Goal: Information Seeking & Learning: Compare options

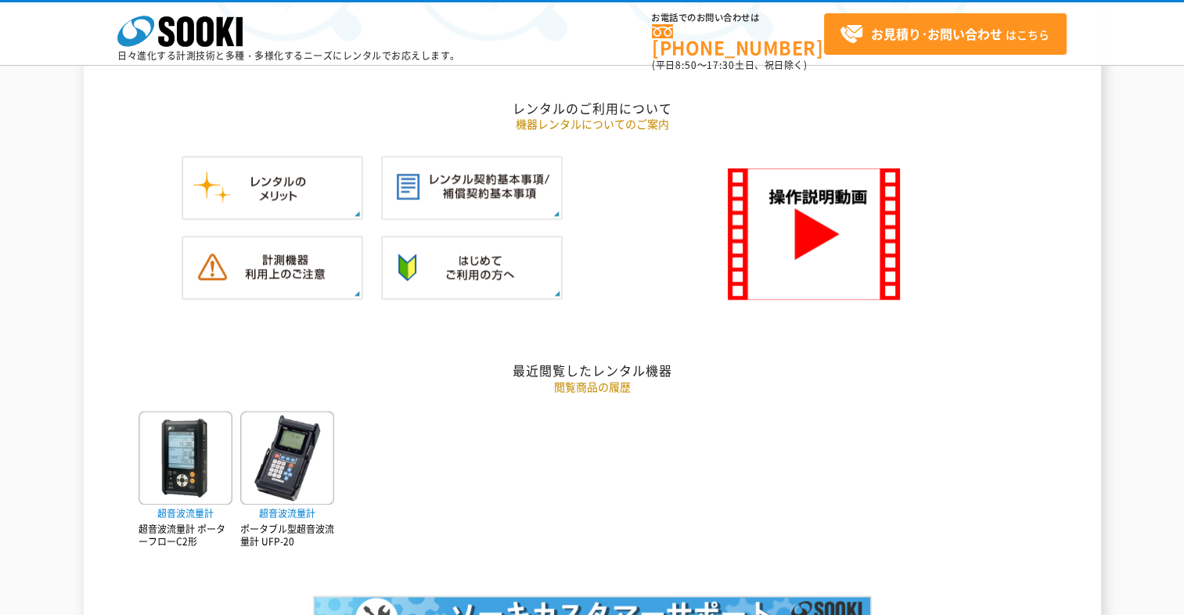
scroll to position [1747, 0]
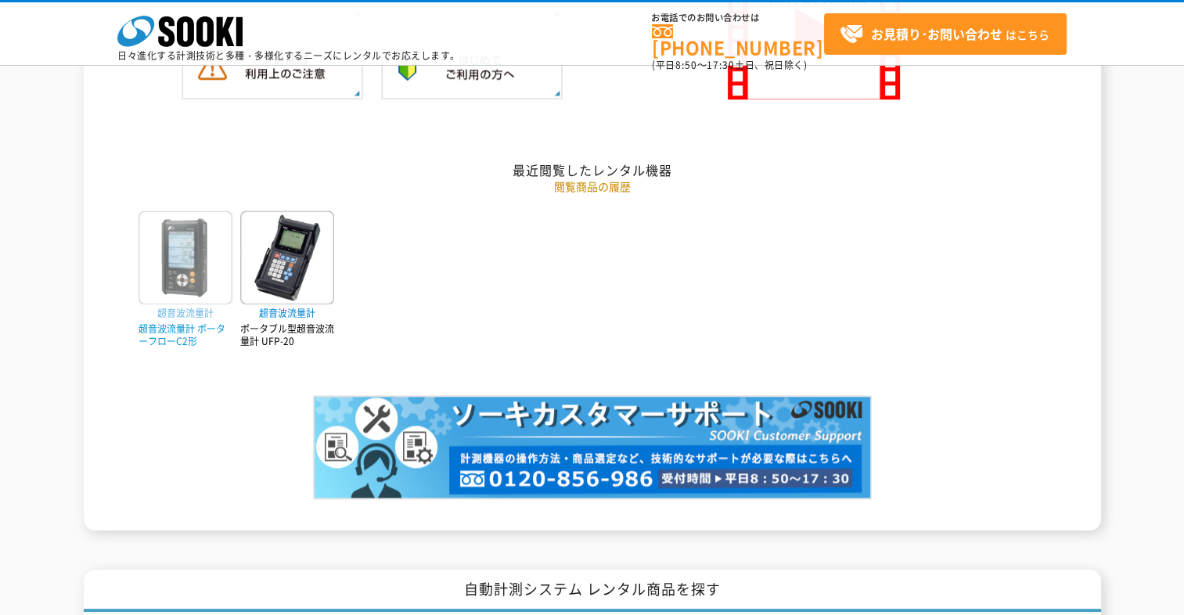
click at [181, 272] on img at bounding box center [186, 258] width 94 height 94
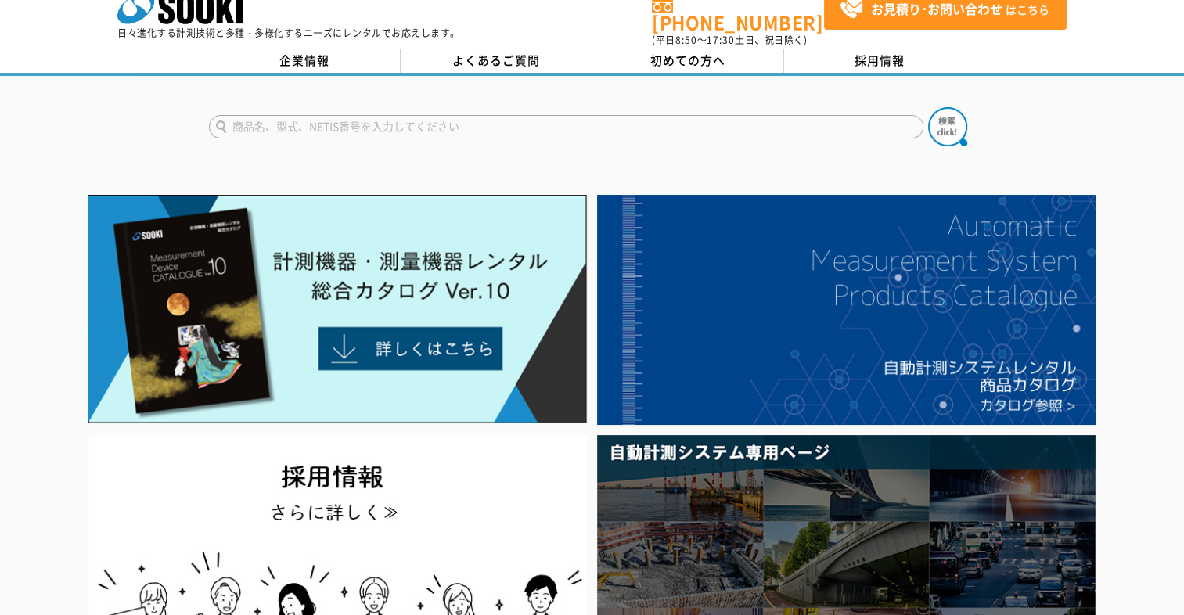
scroll to position [0, 0]
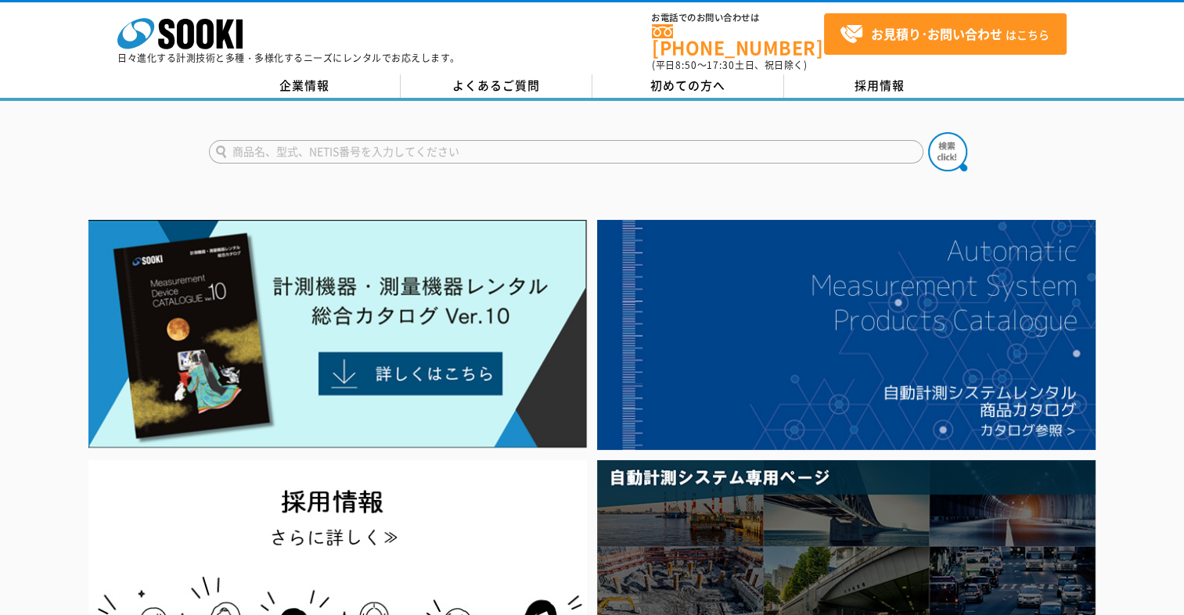
click at [287, 140] on input "text" at bounding box center [566, 151] width 714 height 23
type input "空気"
click at [928, 132] on button at bounding box center [947, 151] width 39 height 39
click at [941, 144] on img at bounding box center [947, 151] width 39 height 39
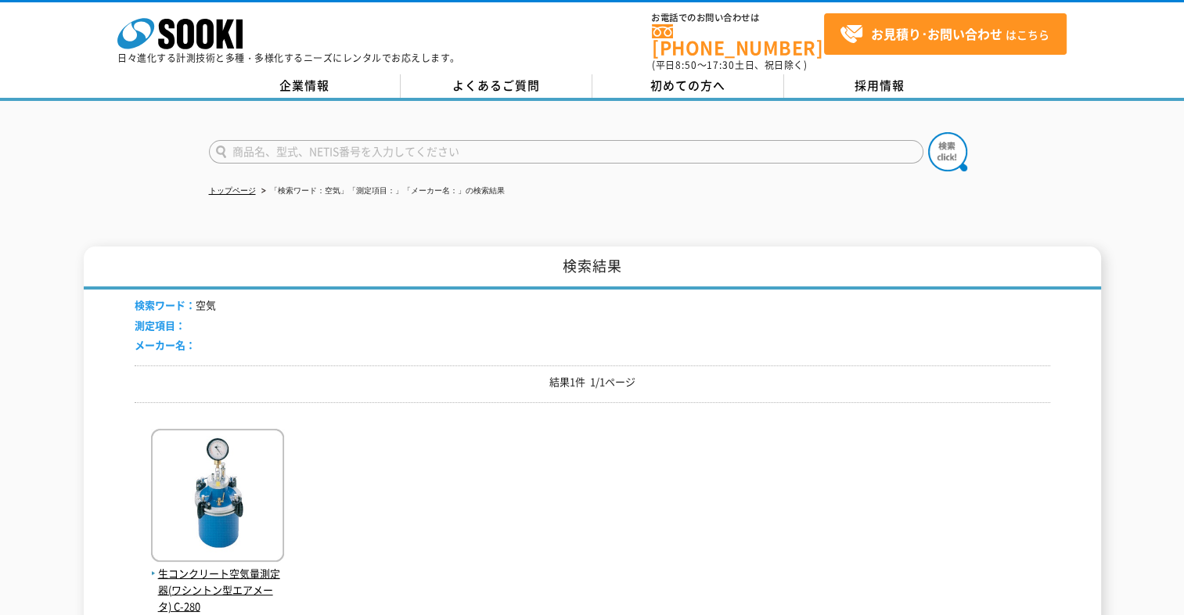
click at [304, 140] on input "text" at bounding box center [566, 151] width 714 height 23
type input "圧縮空気"
click at [928, 132] on button at bounding box center [947, 151] width 39 height 39
click at [940, 142] on img at bounding box center [947, 151] width 39 height 39
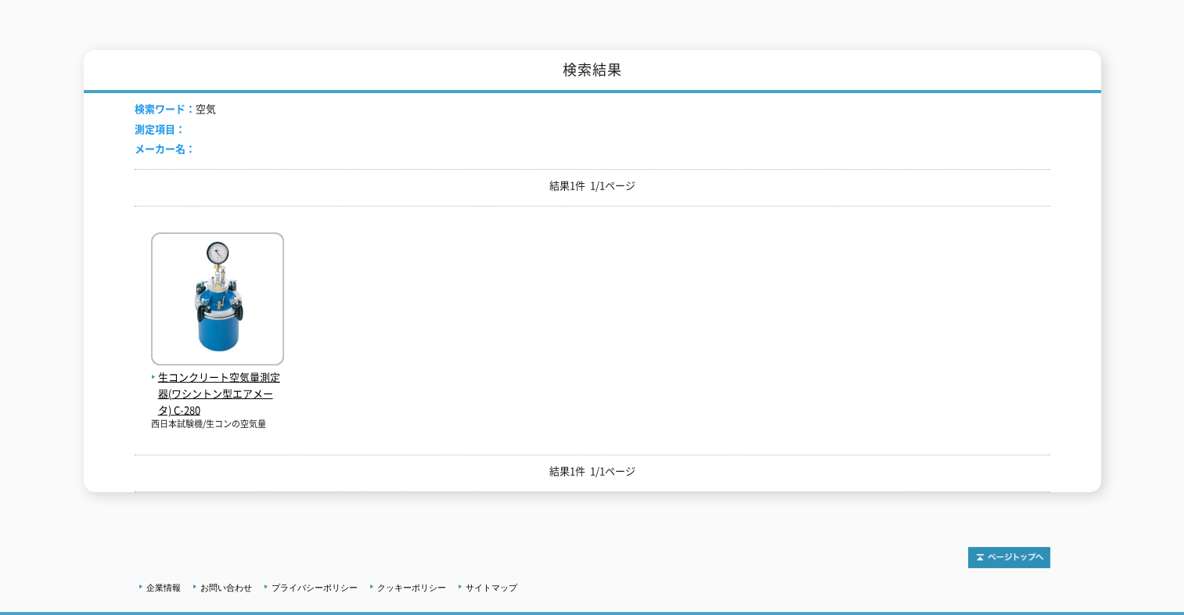
scroll to position [235, 0]
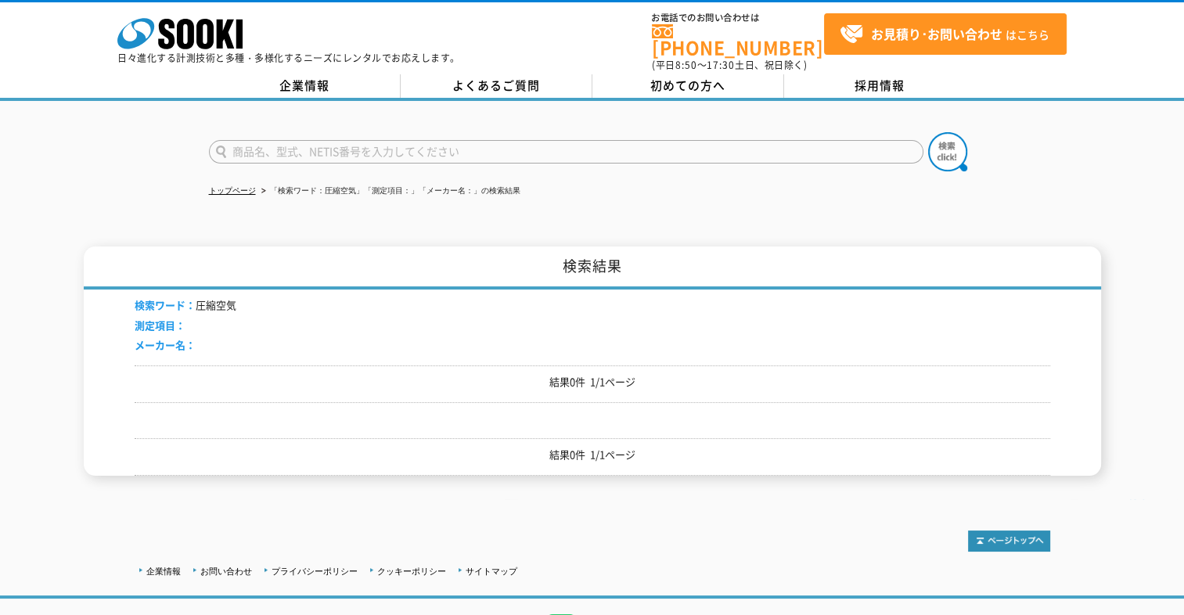
click at [263, 140] on input "text" at bounding box center [566, 151] width 714 height 23
type input "ｒ"
type input "気体"
click at [928, 132] on button at bounding box center [947, 151] width 39 height 39
click at [254, 140] on input "text" at bounding box center [566, 151] width 714 height 23
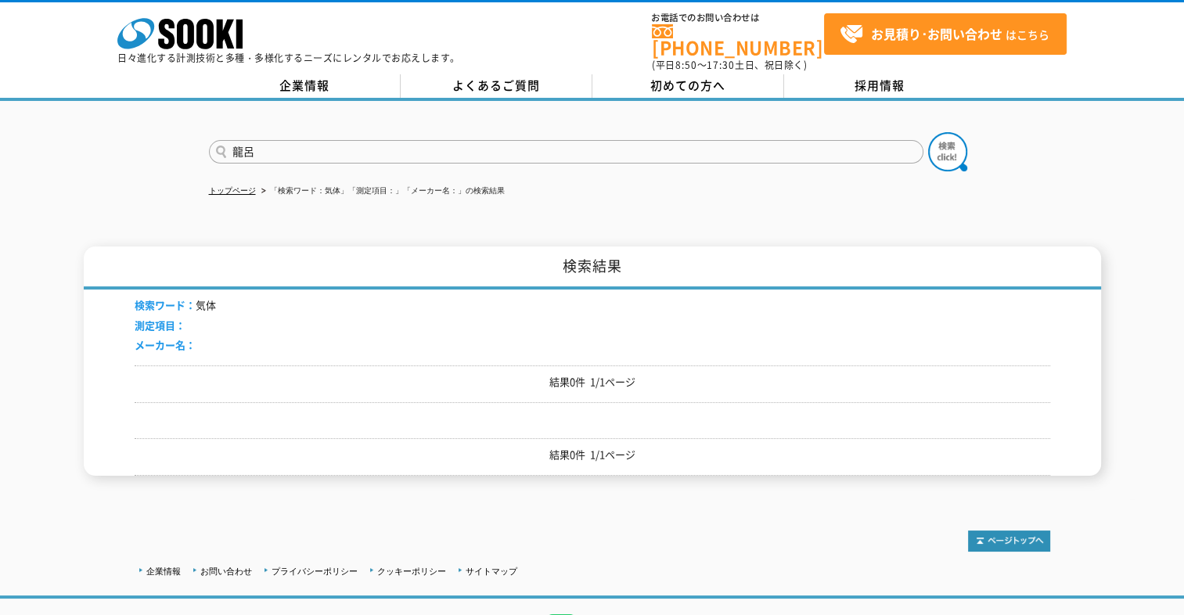
type input "龍"
type input "流量計"
click at [942, 146] on img at bounding box center [947, 151] width 39 height 39
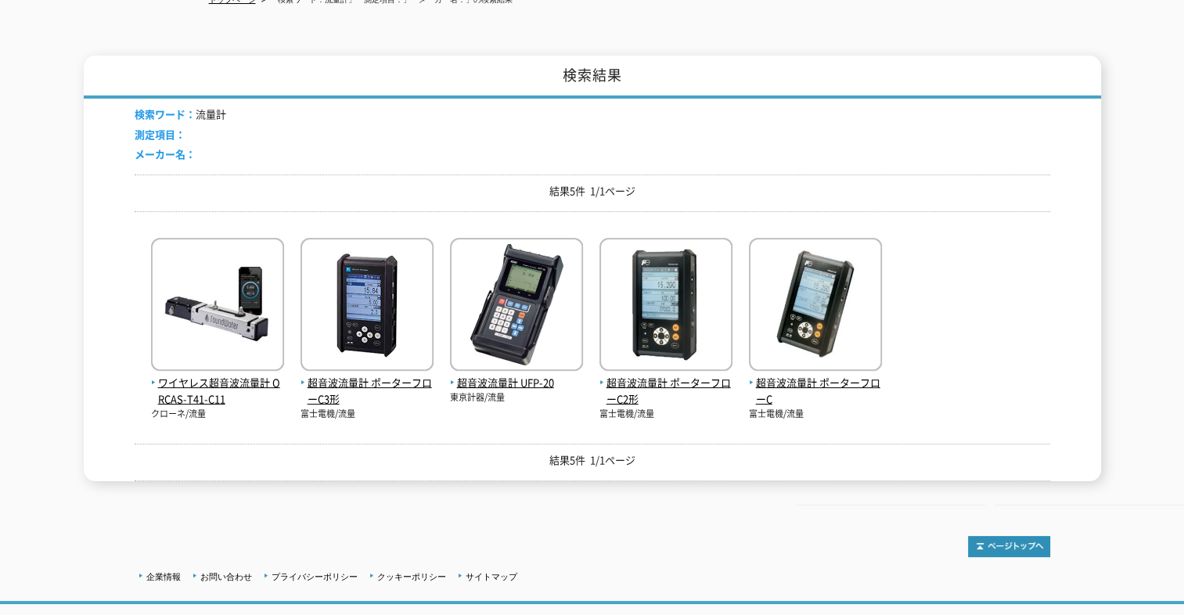
scroll to position [235, 0]
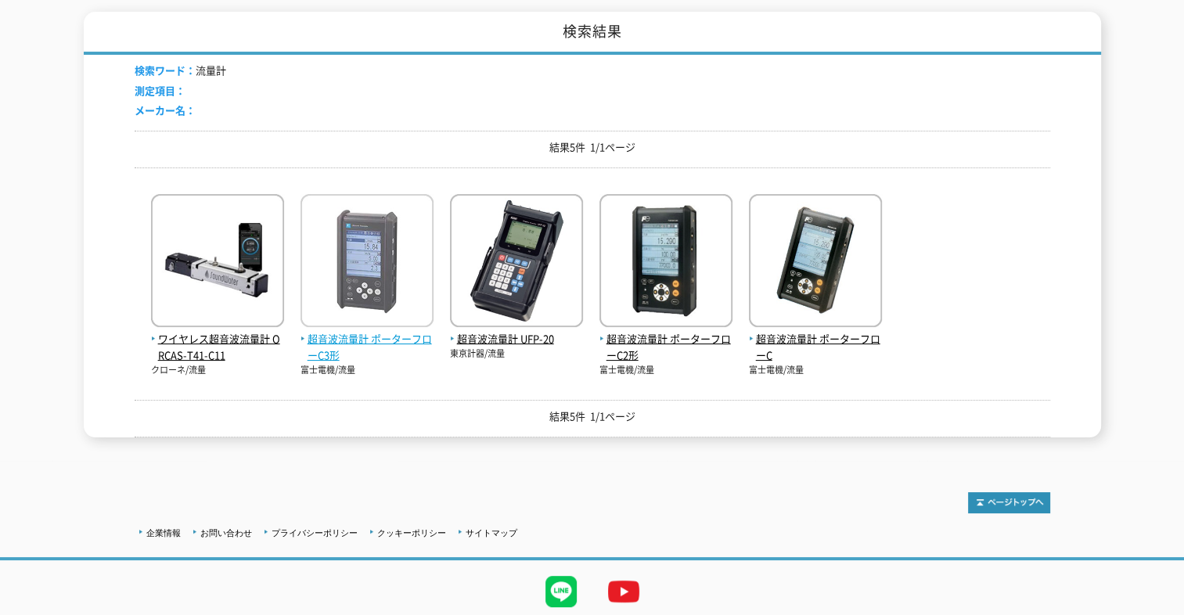
click at [373, 265] on img at bounding box center [367, 262] width 133 height 137
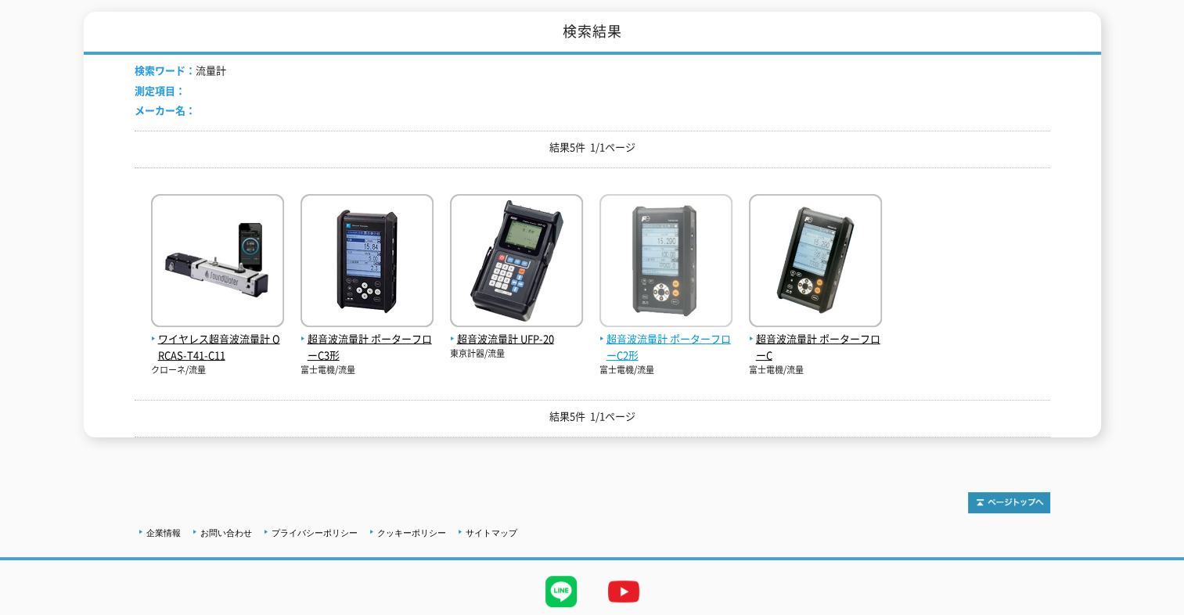
click at [645, 232] on img at bounding box center [665, 262] width 133 height 137
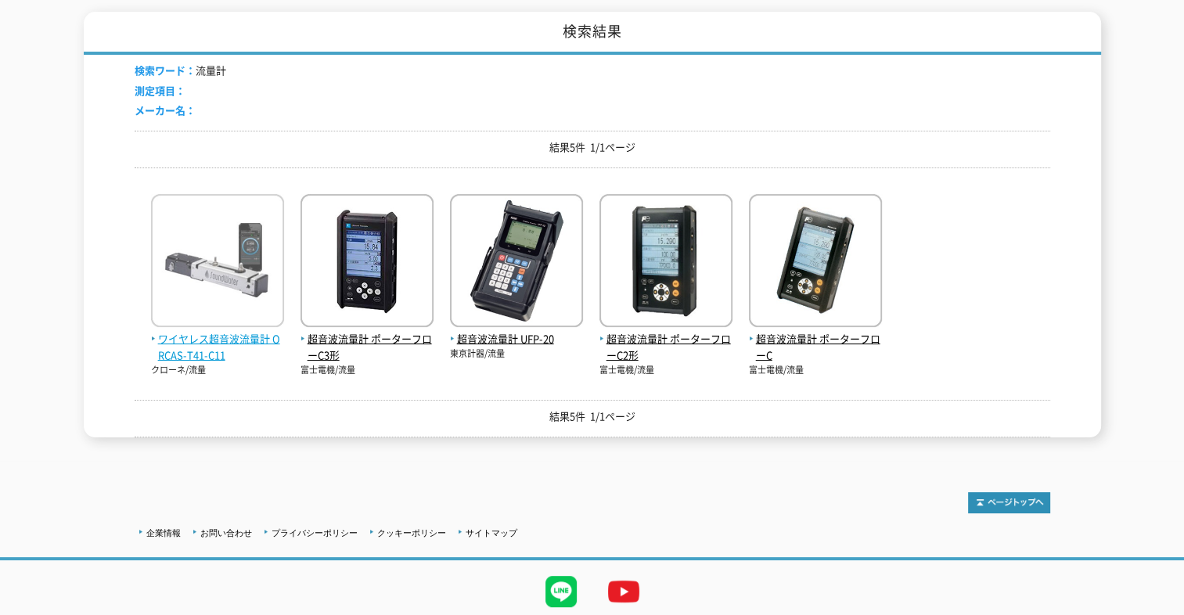
click at [203, 247] on img at bounding box center [217, 262] width 133 height 137
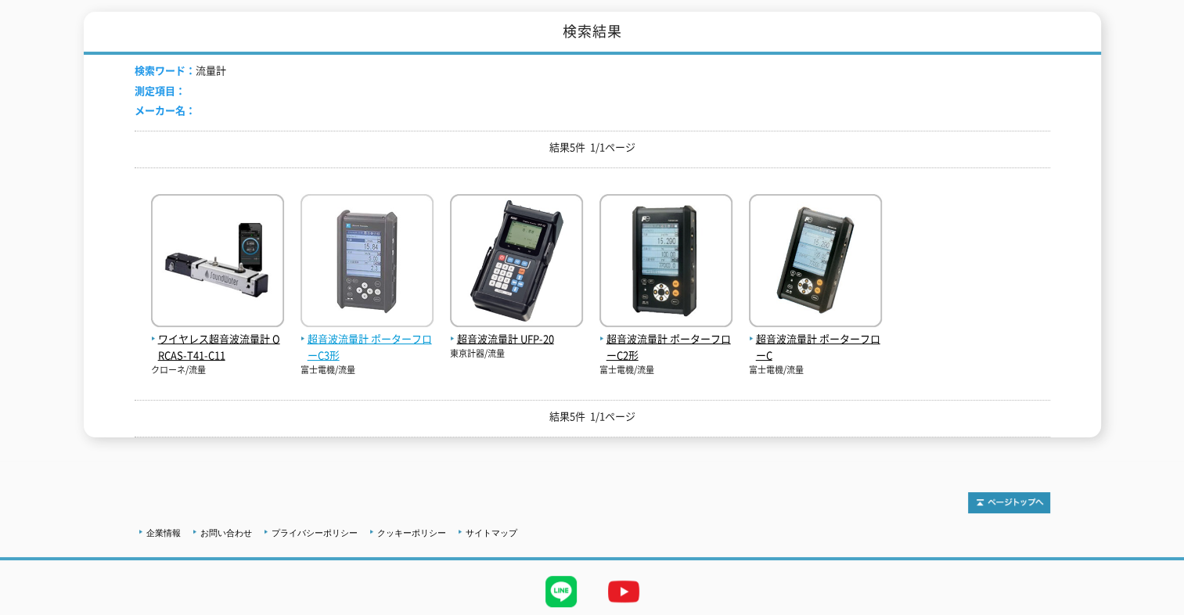
click at [381, 285] on img at bounding box center [367, 262] width 133 height 137
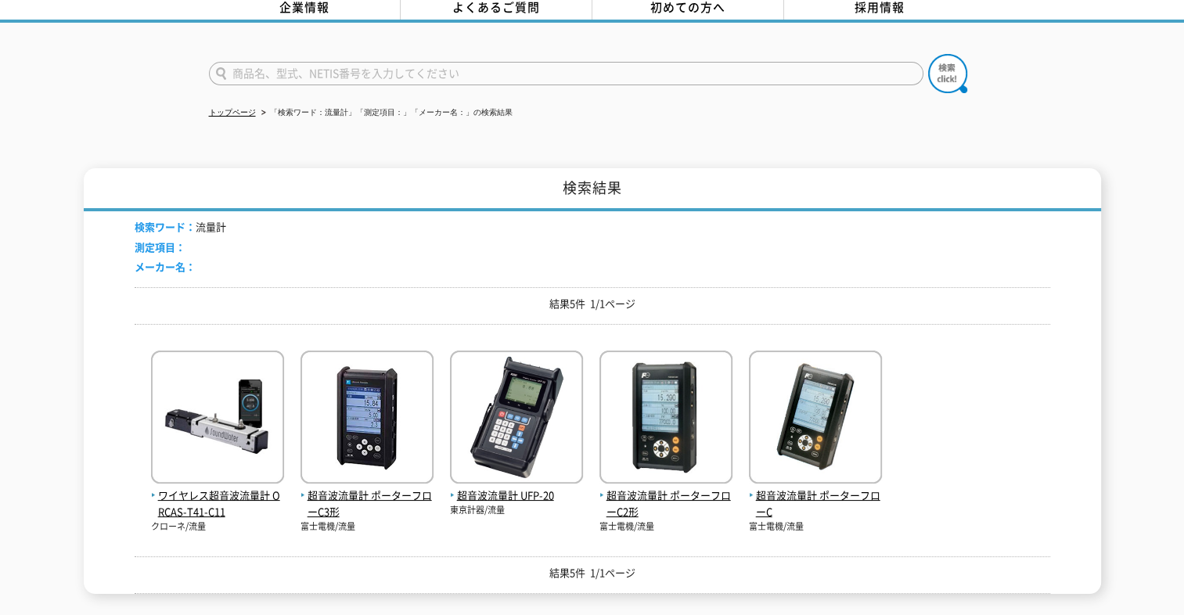
scroll to position [0, 0]
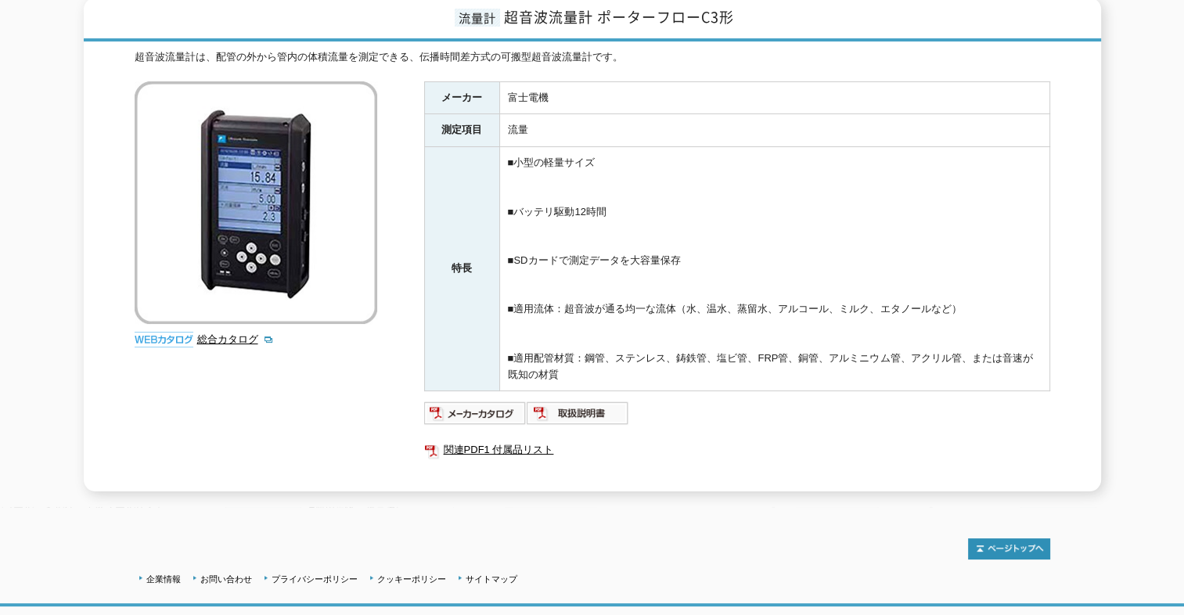
scroll to position [235, 0]
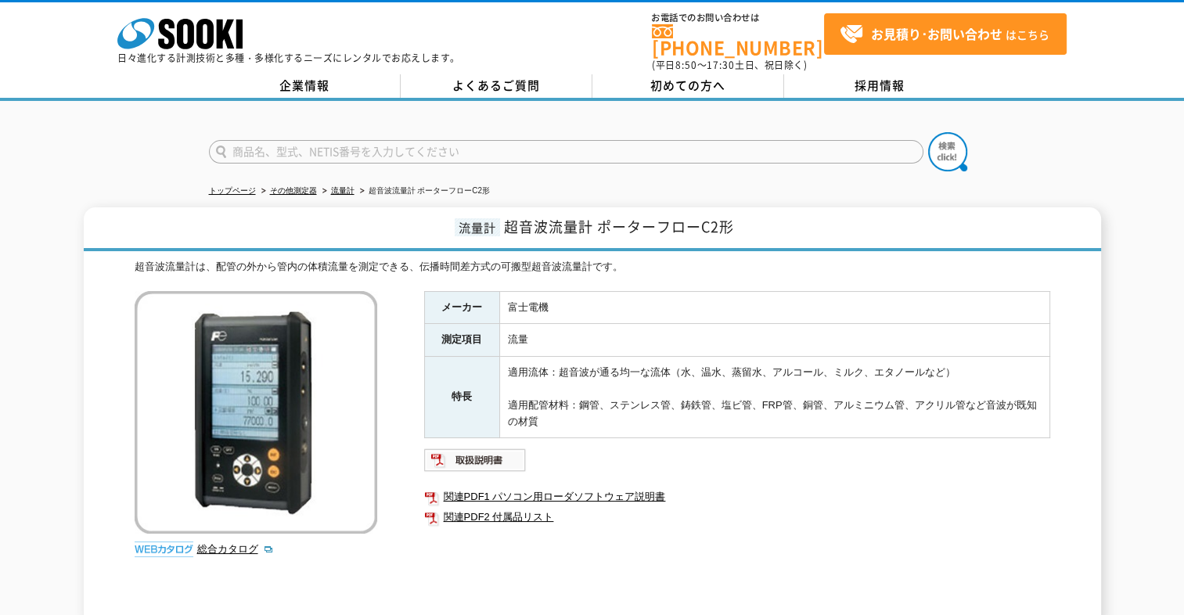
scroll to position [78, 0]
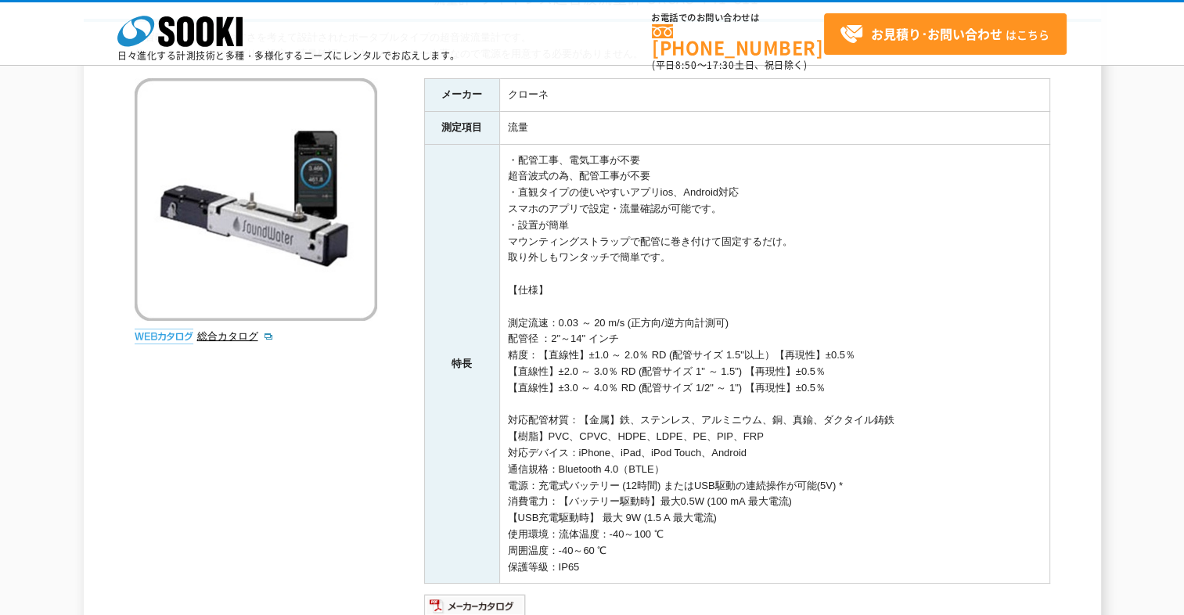
scroll to position [235, 0]
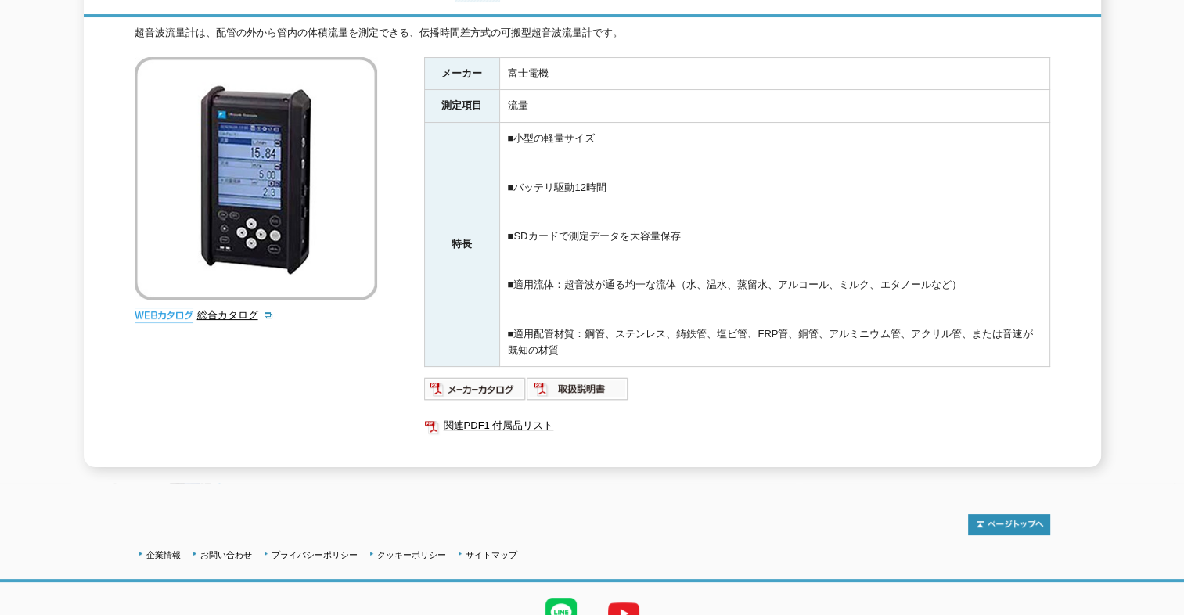
scroll to position [235, 0]
